Goal: Task Accomplishment & Management: Manage account settings

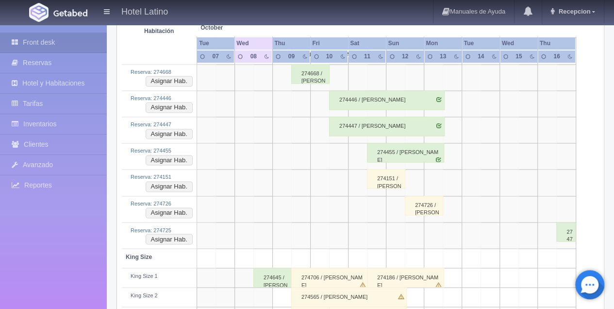
scroll to position [583, 0]
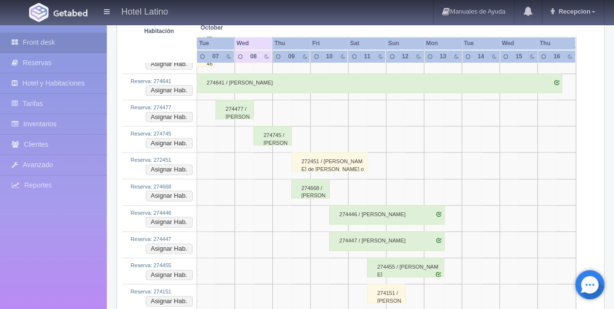
click at [261, 132] on div "274745 / [PERSON_NAME]" at bounding box center [272, 135] width 38 height 19
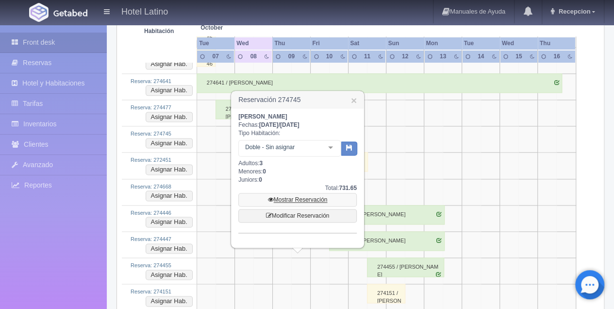
click at [286, 200] on link "Mostrar Reservación" at bounding box center [297, 200] width 118 height 14
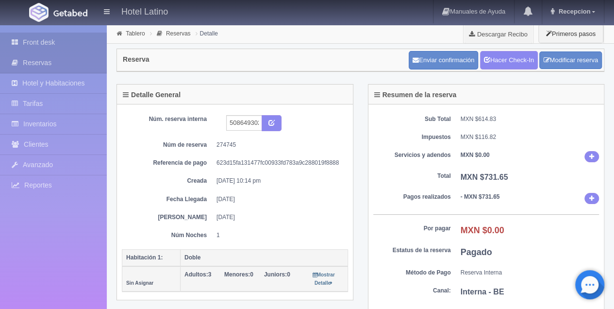
click at [41, 41] on link "Front desk" at bounding box center [53, 43] width 107 height 20
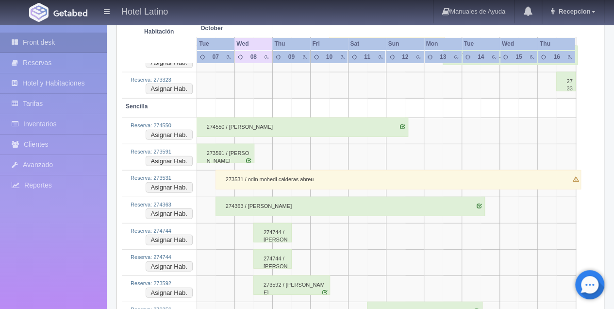
scroll to position [1262, 0]
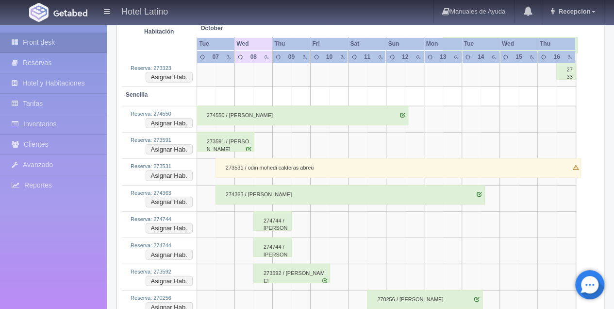
click at [259, 211] on div "274744 / Alma Ulloa" at bounding box center [272, 220] width 38 height 19
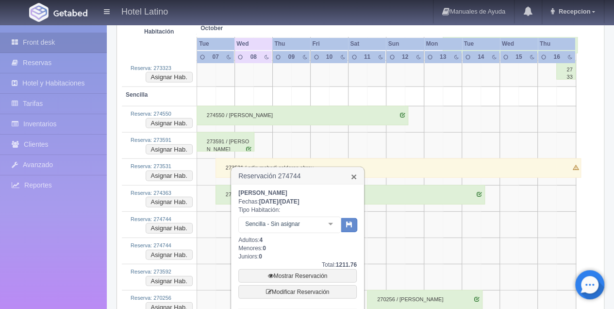
click at [354, 177] on link "×" at bounding box center [354, 176] width 6 height 10
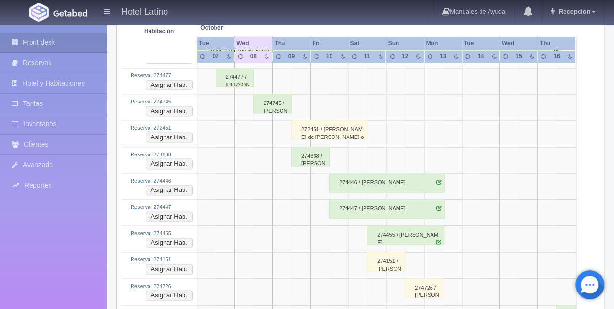
scroll to position [550, 0]
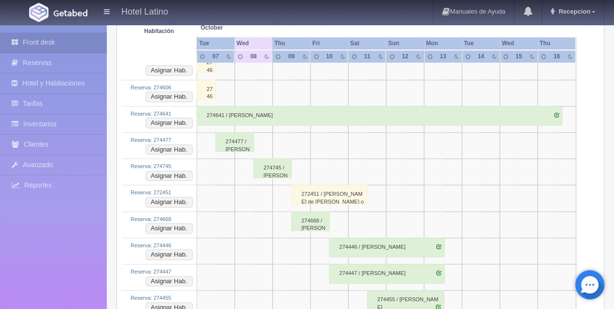
click at [265, 163] on div "274745 / [PERSON_NAME]" at bounding box center [272, 167] width 38 height 19
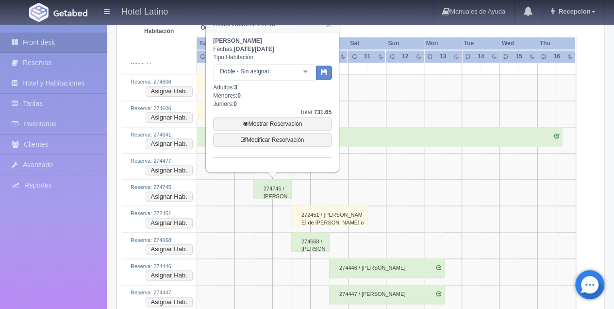
scroll to position [518, 0]
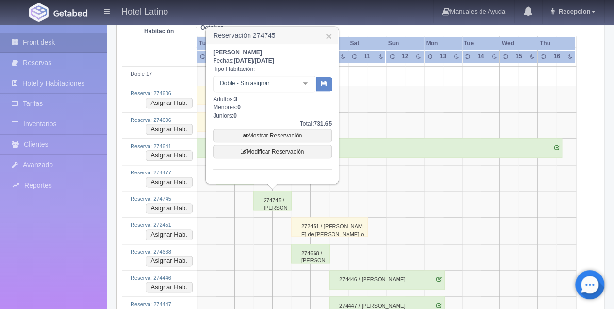
click at [262, 194] on div "274745 / [PERSON_NAME]" at bounding box center [272, 200] width 38 height 19
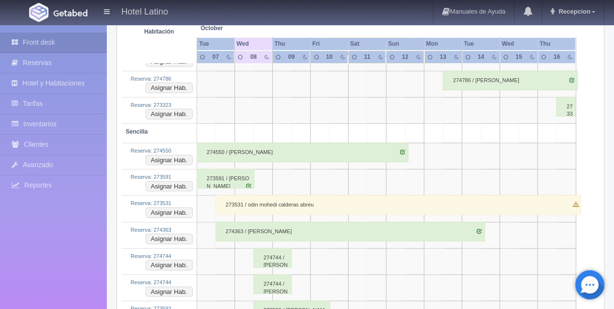
scroll to position [1262, 0]
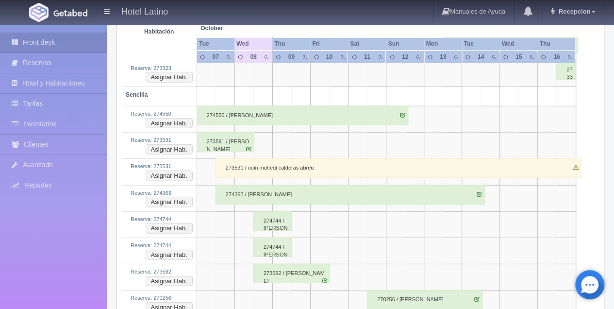
click at [263, 213] on div "274744 / Alma Ulloa" at bounding box center [272, 220] width 38 height 19
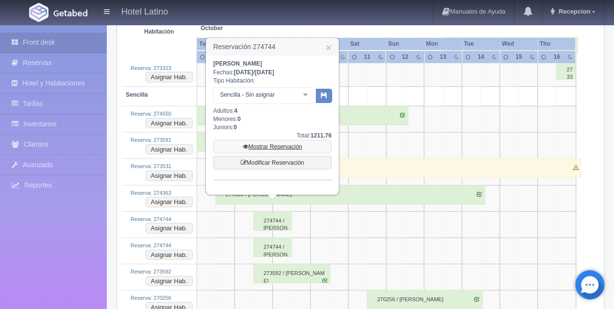
click at [266, 146] on link "Mostrar Reservación" at bounding box center [272, 147] width 118 height 14
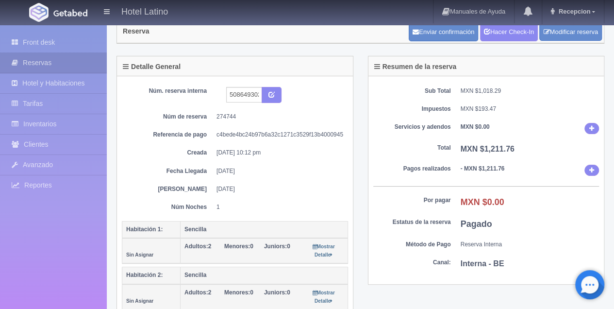
scroll to position [65, 0]
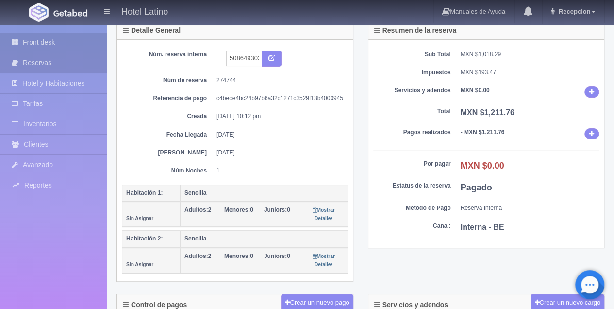
click at [49, 43] on link "Front desk" at bounding box center [53, 43] width 107 height 20
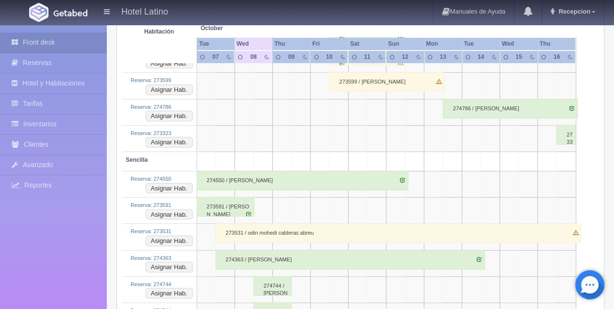
scroll to position [1360, 0]
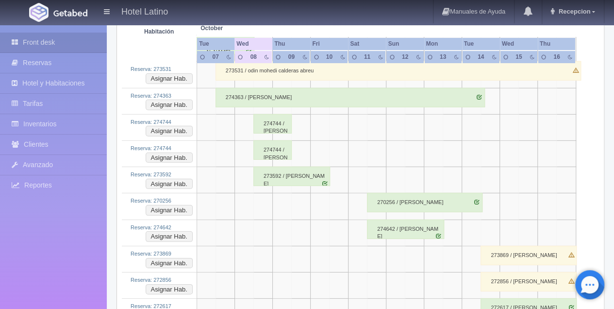
click at [266, 141] on div "274744 / Alma Ulloa" at bounding box center [272, 149] width 38 height 19
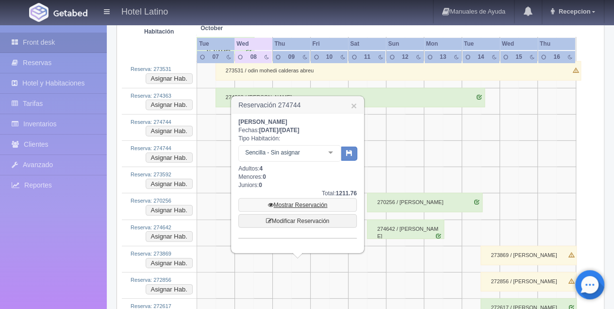
click at [279, 206] on link "Mostrar Reservación" at bounding box center [297, 205] width 118 height 14
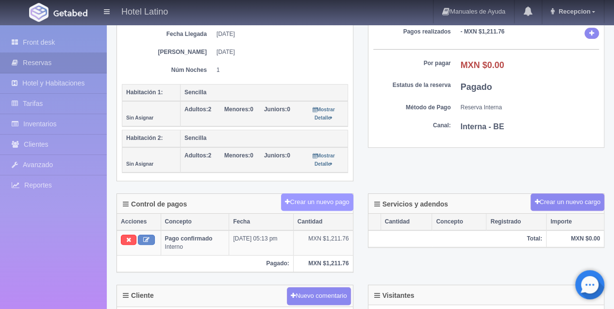
scroll to position [162, 0]
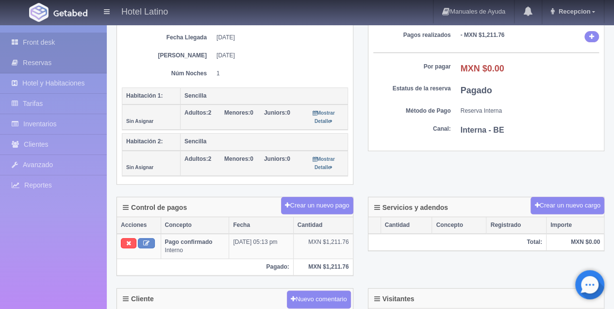
click at [49, 41] on link "Front desk" at bounding box center [53, 43] width 107 height 20
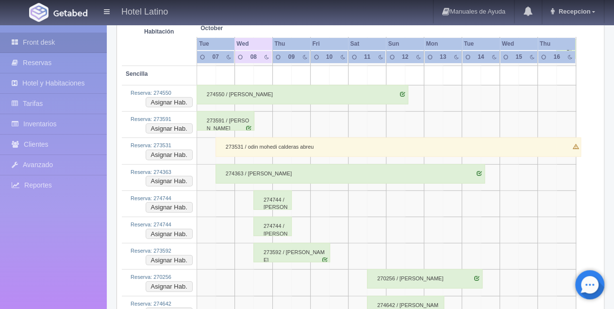
scroll to position [1294, 0]
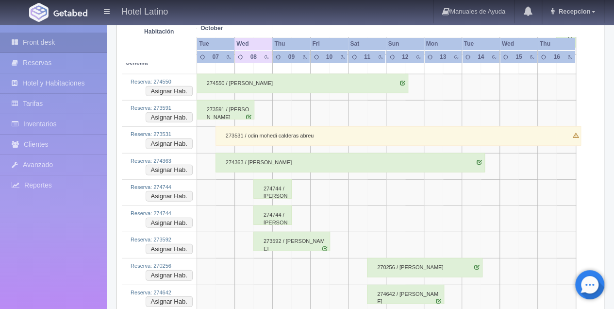
click at [271, 207] on div "274744 / [PERSON_NAME]" at bounding box center [272, 214] width 38 height 19
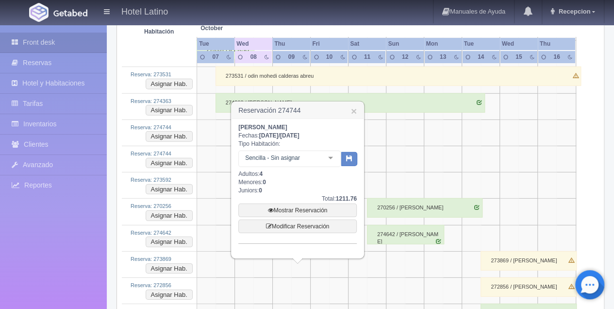
scroll to position [1360, 0]
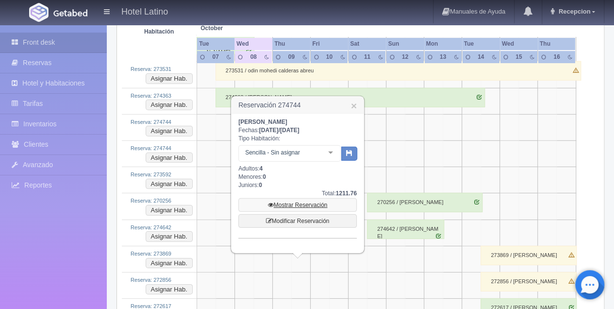
click at [293, 205] on link "Mostrar Reservación" at bounding box center [297, 205] width 118 height 14
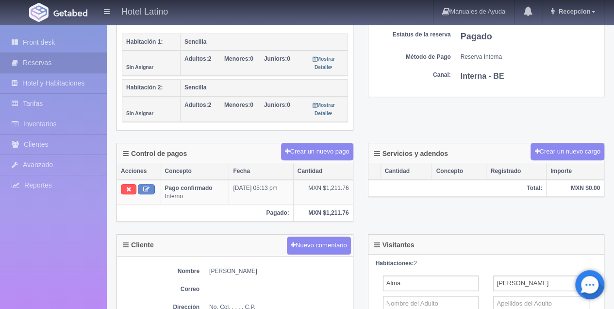
scroll to position [226, 0]
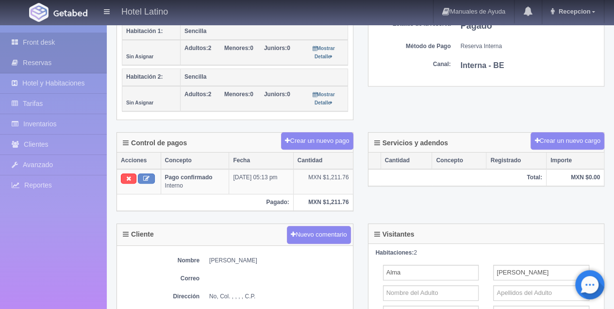
click at [44, 43] on link "Front desk" at bounding box center [53, 43] width 107 height 20
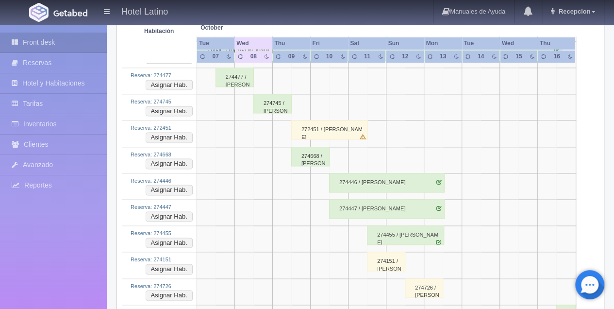
scroll to position [518, 0]
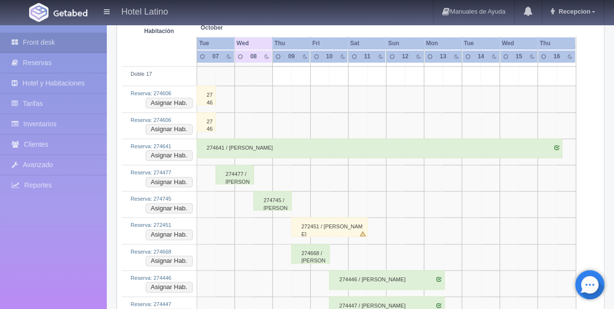
click at [261, 202] on div "274745 / Alma Ulloa" at bounding box center [272, 200] width 38 height 19
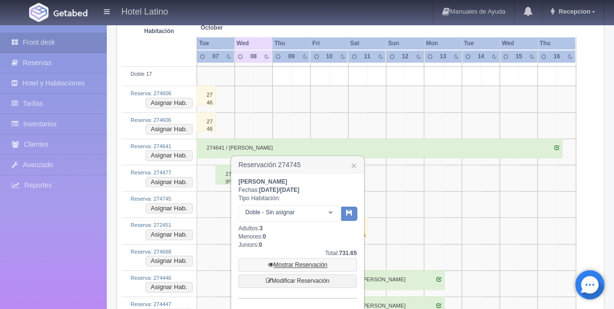
click at [297, 263] on link "Mostrar Reservación" at bounding box center [297, 265] width 118 height 14
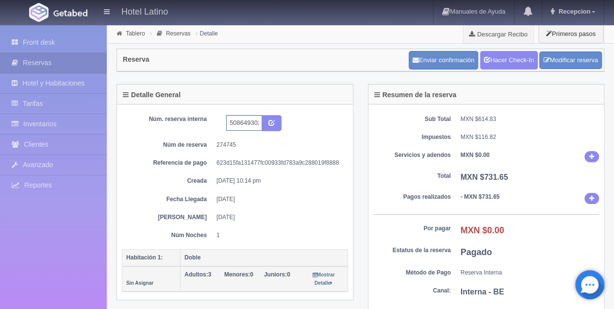
click at [259, 122] on input "5086493027 Booking" at bounding box center [244, 123] width 36 height 16
type input "5086493027 Booking123"
click at [270, 119] on icon "submit" at bounding box center [272, 122] width 6 height 6
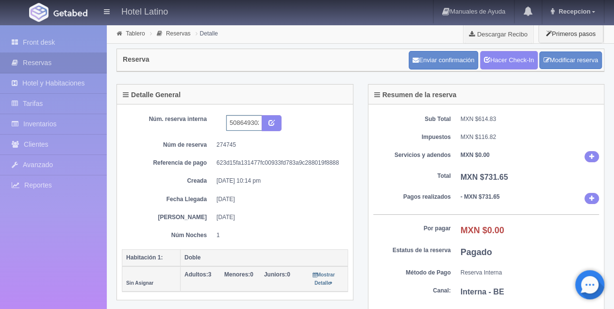
click at [260, 125] on input "5086493027 Booking123" at bounding box center [244, 123] width 36 height 16
click at [257, 126] on input "5086493027 Booking123" at bounding box center [244, 123] width 36 height 16
click at [43, 42] on link "Front desk" at bounding box center [53, 43] width 107 height 20
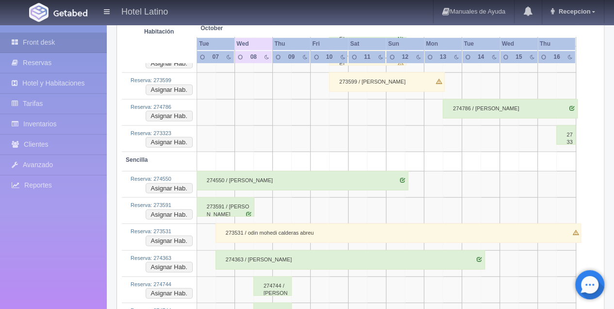
scroll to position [1230, 0]
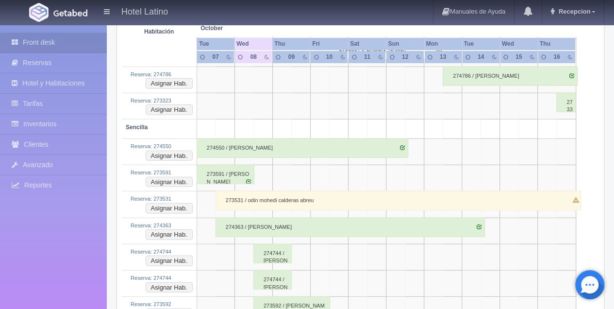
click at [251, 244] on td at bounding box center [244, 257] width 19 height 26
click at [261, 244] on div "274744 / [PERSON_NAME]" at bounding box center [272, 253] width 38 height 19
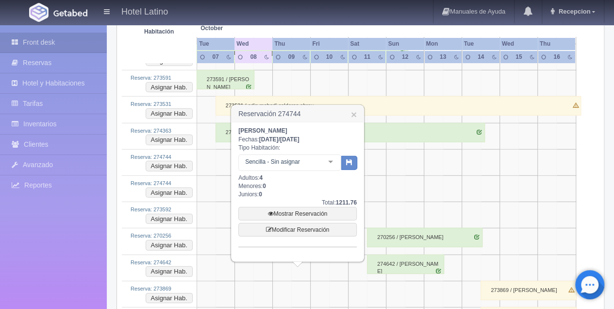
scroll to position [1327, 0]
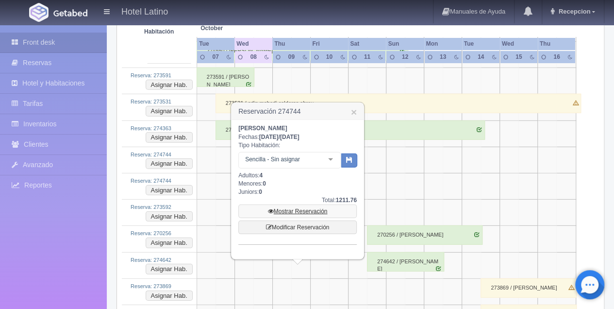
click at [285, 210] on link "Mostrar Reservación" at bounding box center [297, 211] width 118 height 14
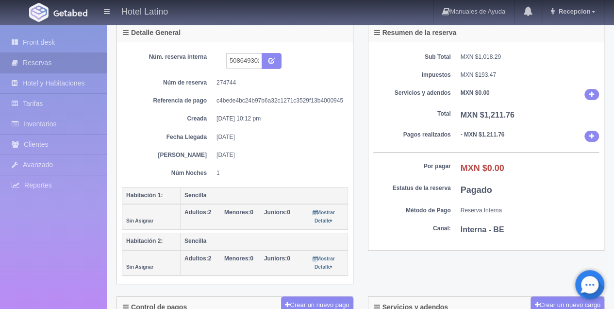
scroll to position [65, 0]
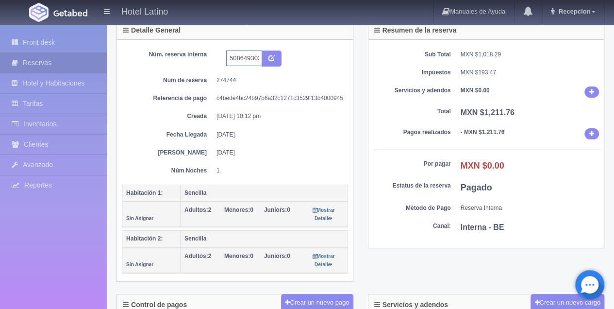
drag, startPoint x: 259, startPoint y: 58, endPoint x: 279, endPoint y: 84, distance: 32.5
click at [259, 58] on input "5086493027 Booking" at bounding box center [244, 58] width 36 height 16
click at [260, 56] on input "5086493027 Booking" at bounding box center [244, 58] width 36 height 16
click at [259, 62] on input "5086493027 Booking" at bounding box center [244, 58] width 36 height 16
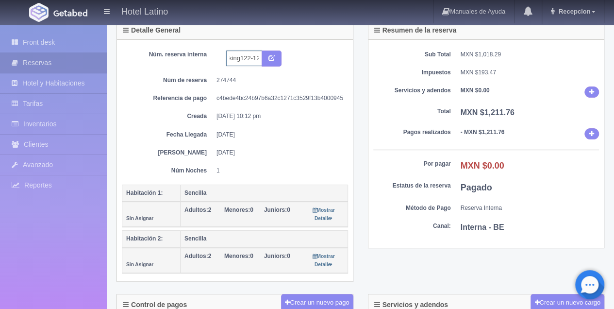
click at [259, 59] on input "5086493027 Booking122-12" at bounding box center [244, 58] width 36 height 16
type input "5086493027 Booking122-125"
click at [271, 58] on icon "submit" at bounding box center [272, 57] width 6 height 6
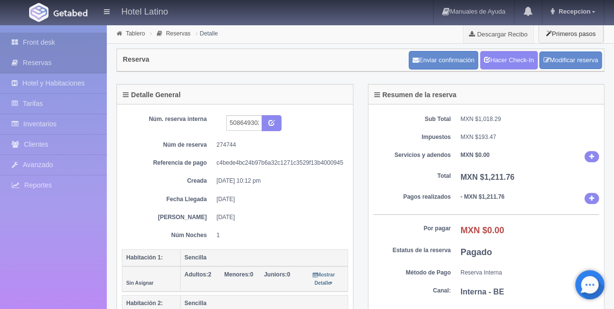
drag, startPoint x: 0, startPoint y: 0, endPoint x: 45, endPoint y: 39, distance: 59.9
click at [45, 39] on link "Front desk" at bounding box center [53, 43] width 107 height 20
click at [45, 41] on link "Front desk" at bounding box center [53, 43] width 107 height 20
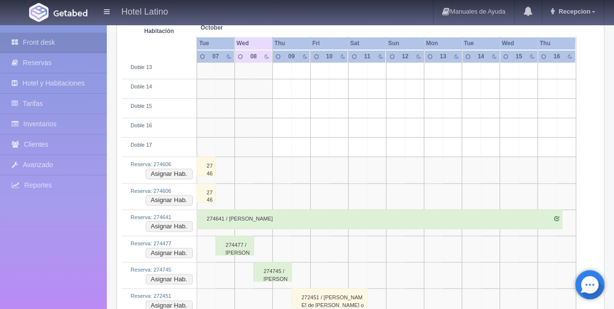
scroll to position [486, 0]
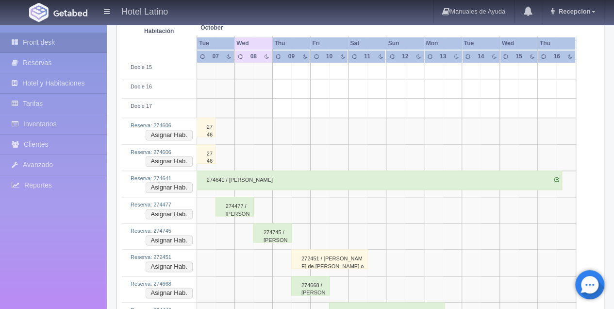
click at [258, 231] on div "274745 / Alma Ulloa" at bounding box center [272, 232] width 38 height 19
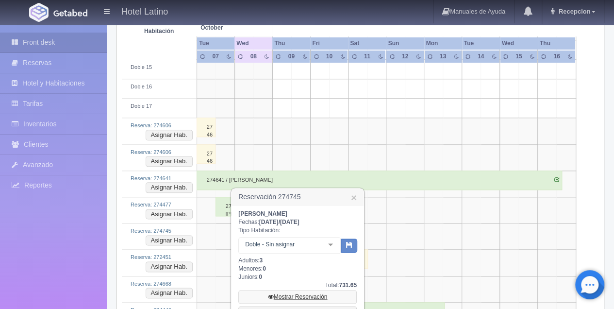
click at [306, 296] on link "Mostrar Reservación" at bounding box center [297, 297] width 118 height 14
click at [309, 296] on link "Mostrar Reservación" at bounding box center [297, 297] width 118 height 14
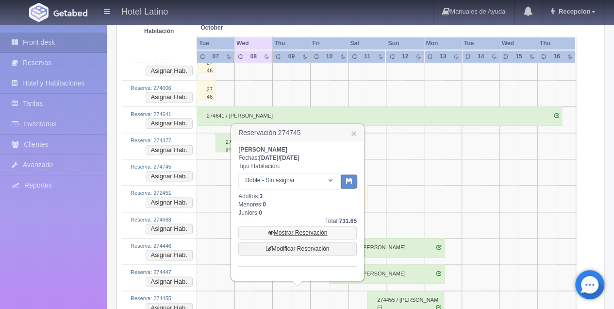
scroll to position [550, 0]
click at [304, 231] on link "Mostrar Reservación" at bounding box center [297, 232] width 118 height 14
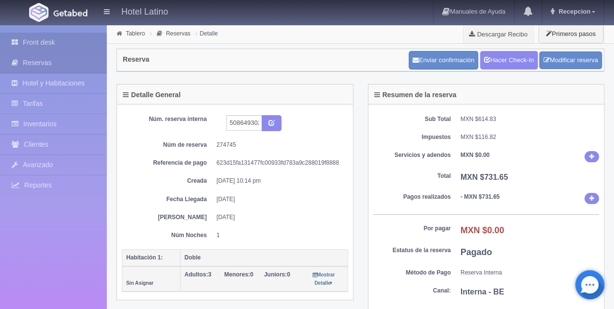
click at [49, 41] on link "Front desk" at bounding box center [53, 43] width 107 height 20
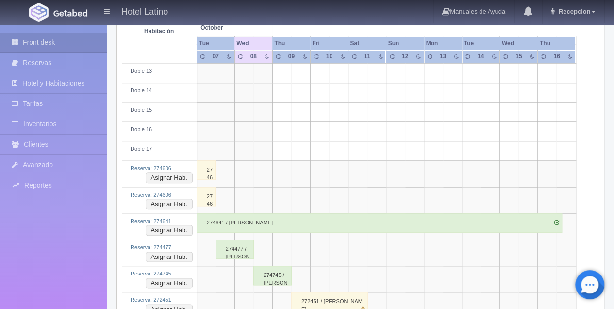
scroll to position [518, 0]
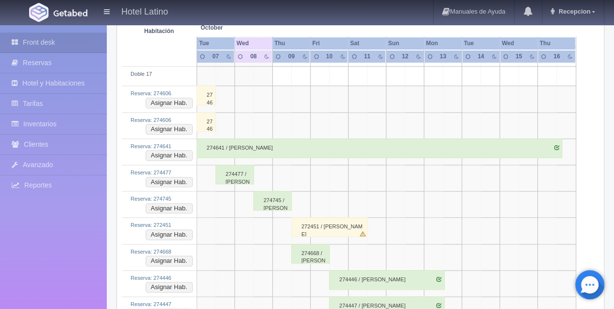
click at [272, 193] on div "274745 / [PERSON_NAME]" at bounding box center [272, 200] width 38 height 19
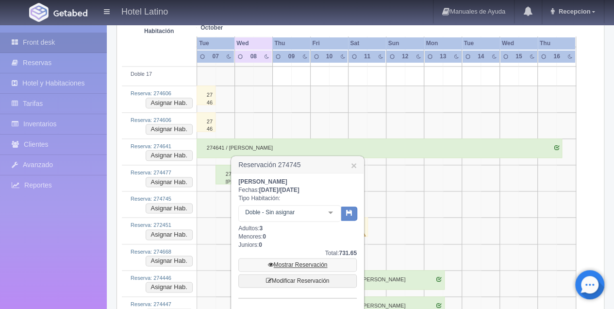
click at [305, 262] on link "Mostrar Reservación" at bounding box center [297, 265] width 118 height 14
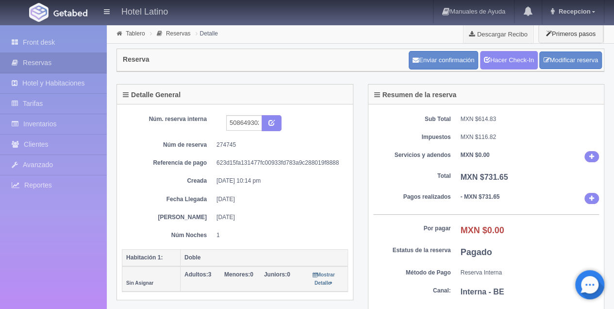
scroll to position [32, 0]
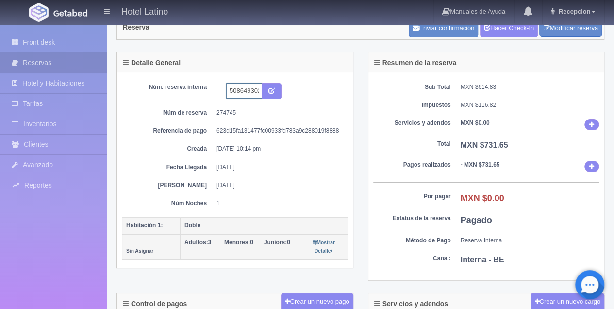
click at [258, 90] on input "5086493027 Booking123" at bounding box center [244, 91] width 36 height 16
type input "5086493027 Booking126"
click at [275, 93] on button "submit" at bounding box center [272, 91] width 20 height 17
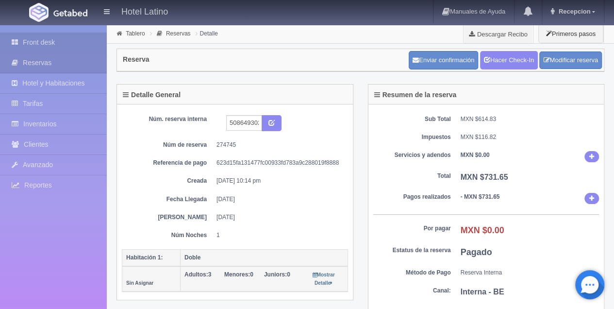
click at [46, 40] on link "Front desk" at bounding box center [53, 43] width 107 height 20
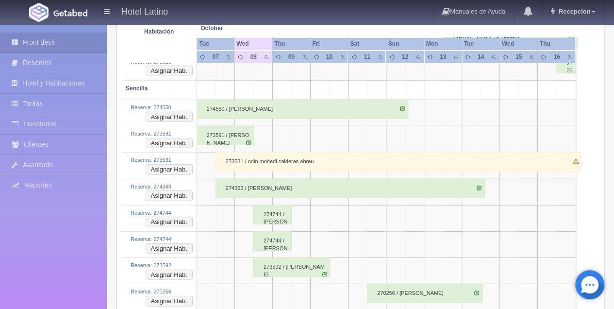
scroll to position [1294, 0]
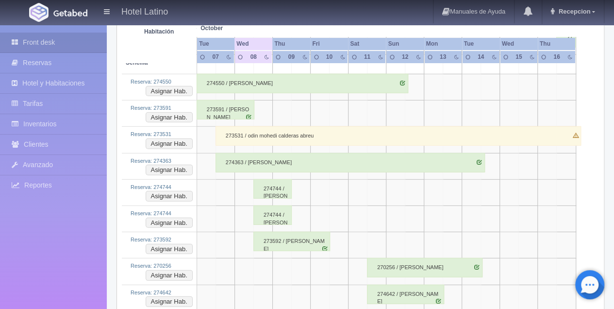
click at [272, 181] on div "274744 / [PERSON_NAME]" at bounding box center [272, 188] width 38 height 19
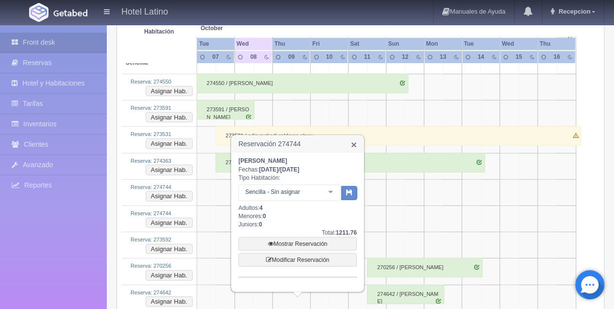
click at [355, 147] on link "×" at bounding box center [354, 144] width 6 height 10
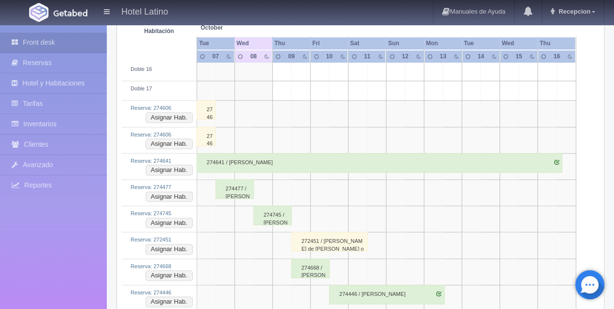
scroll to position [486, 0]
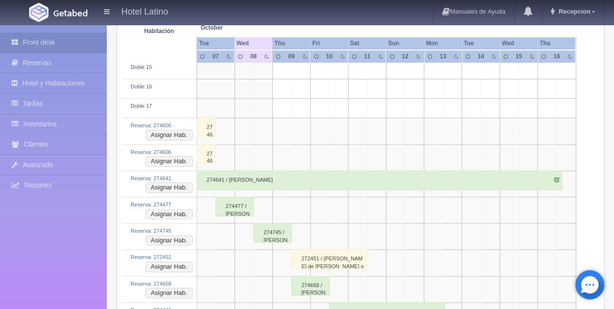
click at [261, 232] on div "274745 / [PERSON_NAME]" at bounding box center [272, 232] width 38 height 19
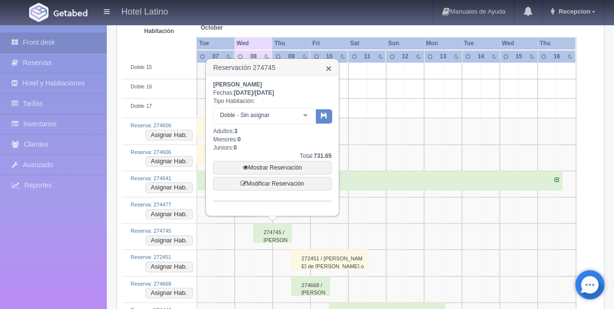
click at [328, 70] on link "×" at bounding box center [329, 68] width 6 height 10
